Goal: Navigation & Orientation: Find specific page/section

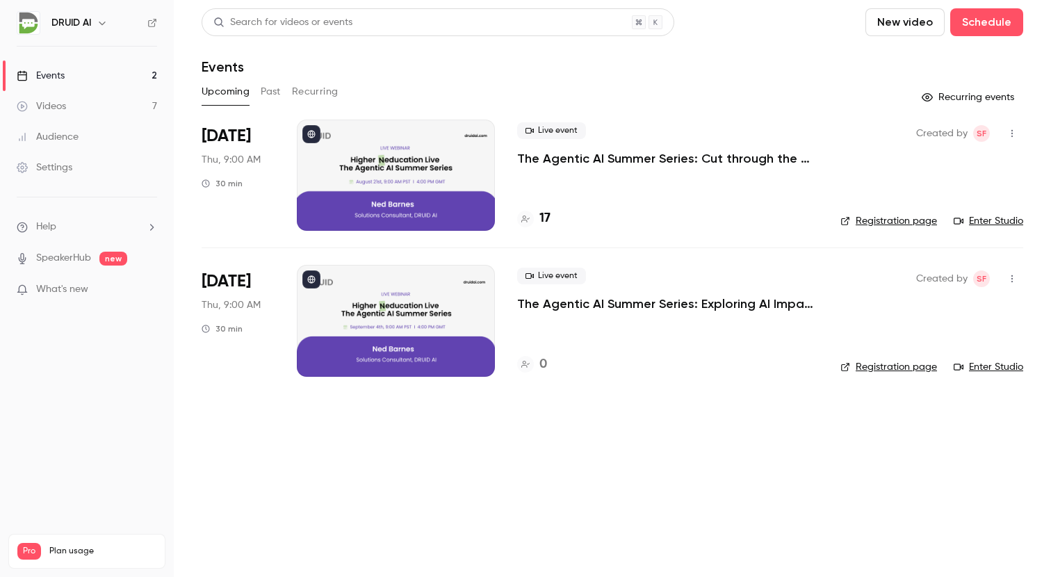
click at [417, 185] on div at bounding box center [396, 175] width 198 height 111
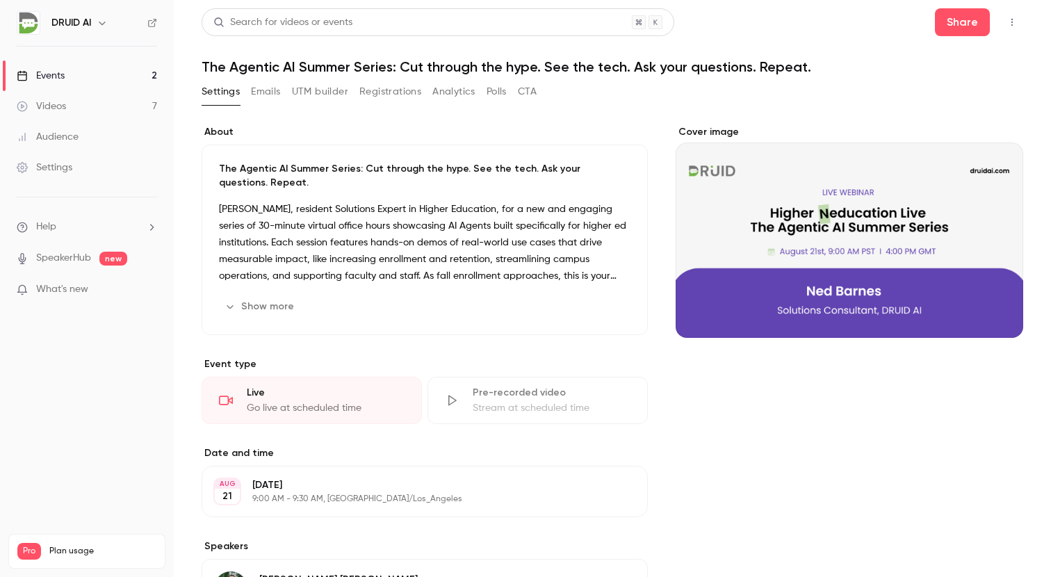
click at [248, 313] on button "Show more" at bounding box center [260, 306] width 83 height 22
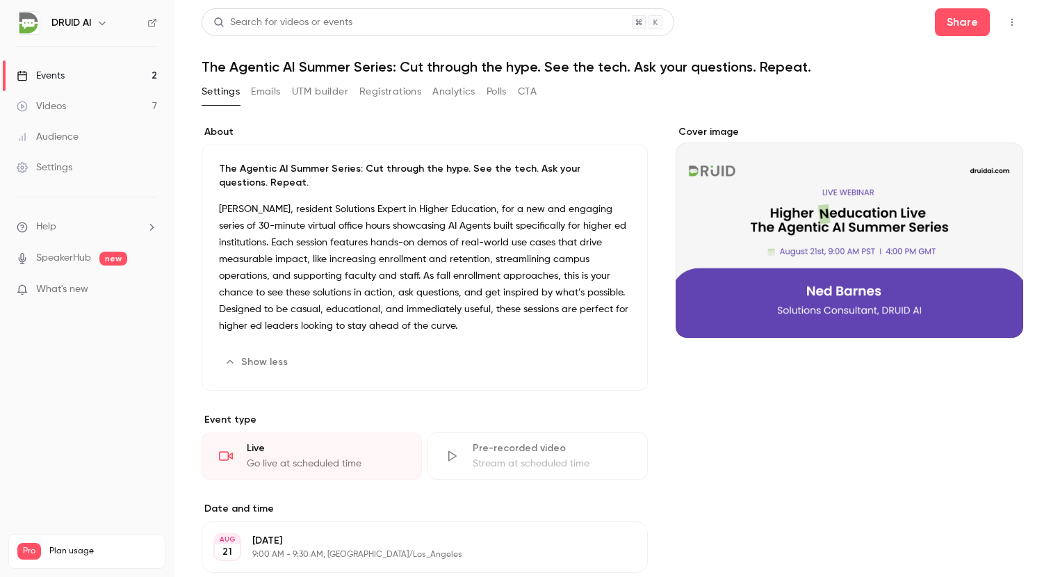
click at [48, 74] on div "Events" at bounding box center [41, 76] width 48 height 14
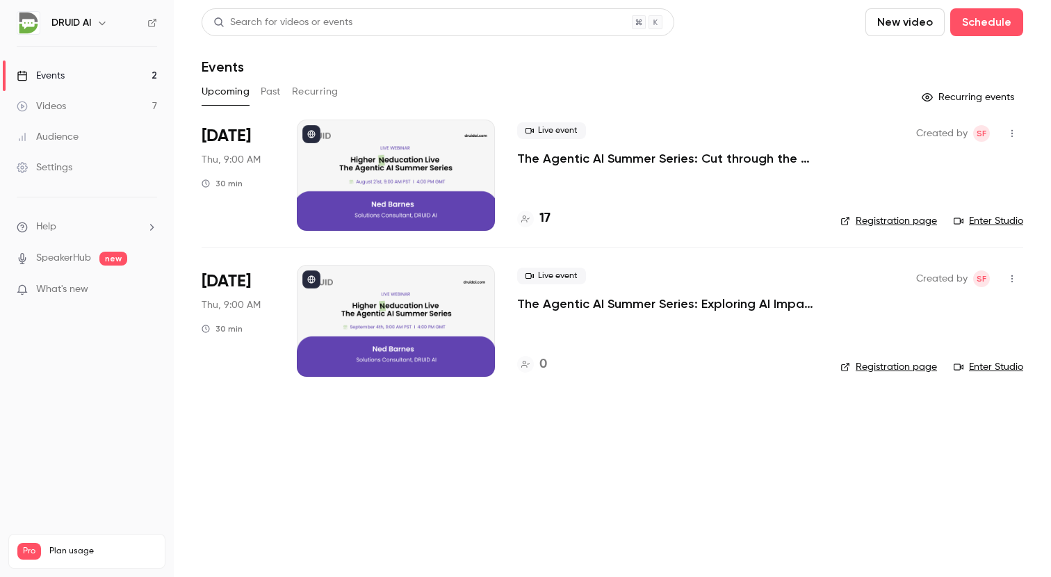
click at [1006, 219] on link "Enter Studio" at bounding box center [989, 221] width 70 height 14
